Goal: Navigation & Orientation: Find specific page/section

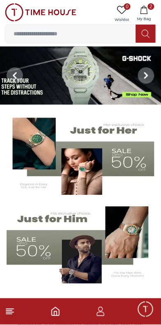
click at [146, 9] on icon "button" at bounding box center [144, 10] width 8 height 8
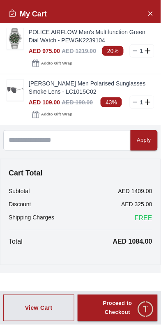
click at [135, 102] on line at bounding box center [135, 102] width 4 height 0
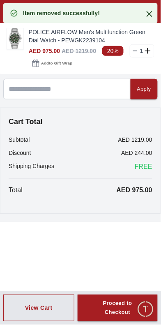
click at [133, 48] on icon at bounding box center [135, 51] width 7 height 7
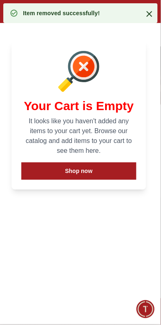
click at [151, 14] on icon at bounding box center [150, 14] width 6 height 6
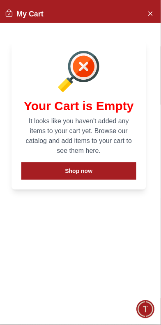
click at [152, 12] on icon "Close Account" at bounding box center [150, 13] width 7 height 10
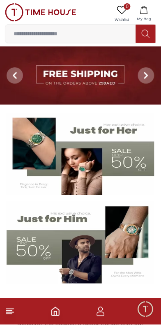
click at [9, 314] on line at bounding box center [9, 314] width 6 height 0
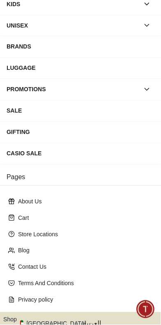
scroll to position [103, 0]
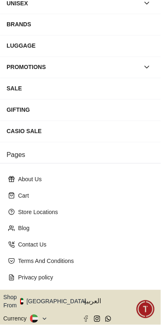
click at [52, 293] on button "Shop From [GEOGRAPHIC_DATA]" at bounding box center [47, 301] width 89 height 16
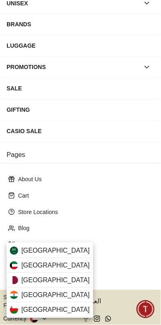
click at [54, 285] on div "[GEOGRAPHIC_DATA]" at bounding box center [50, 280] width 87 height 15
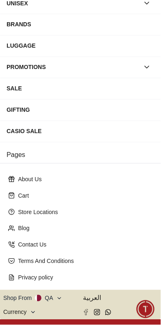
scroll to position [102, 0]
